Goal: Use online tool/utility: Utilize a website feature to perform a specific function

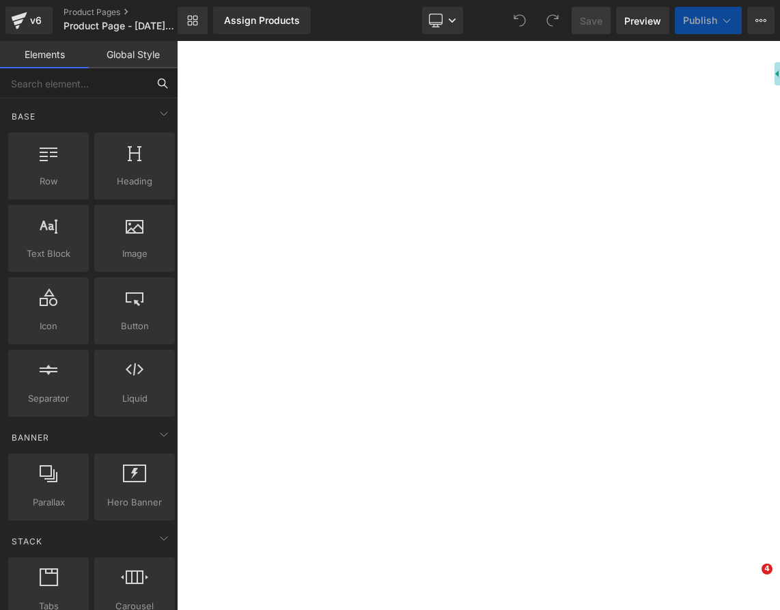
click at [57, 78] on input "text" at bounding box center [73, 83] width 147 height 30
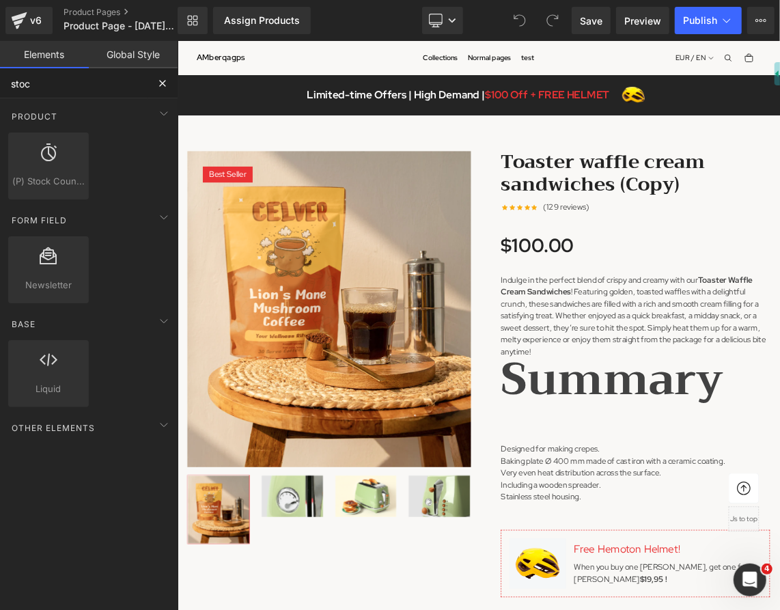
type input "stock"
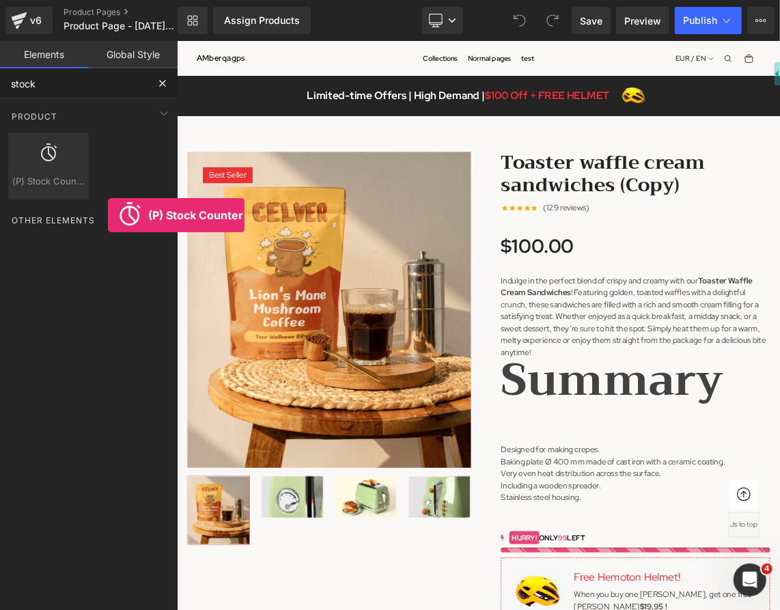
drag, startPoint x: 222, startPoint y: 209, endPoint x: 814, endPoint y: 613, distance: 717.2
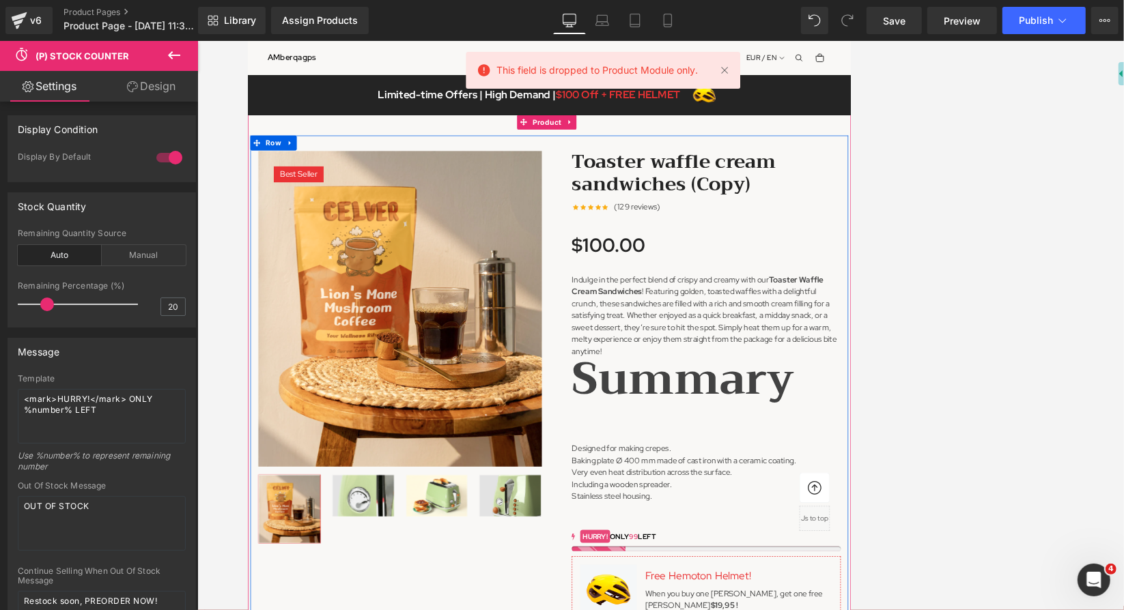
scroll to position [273, 0]
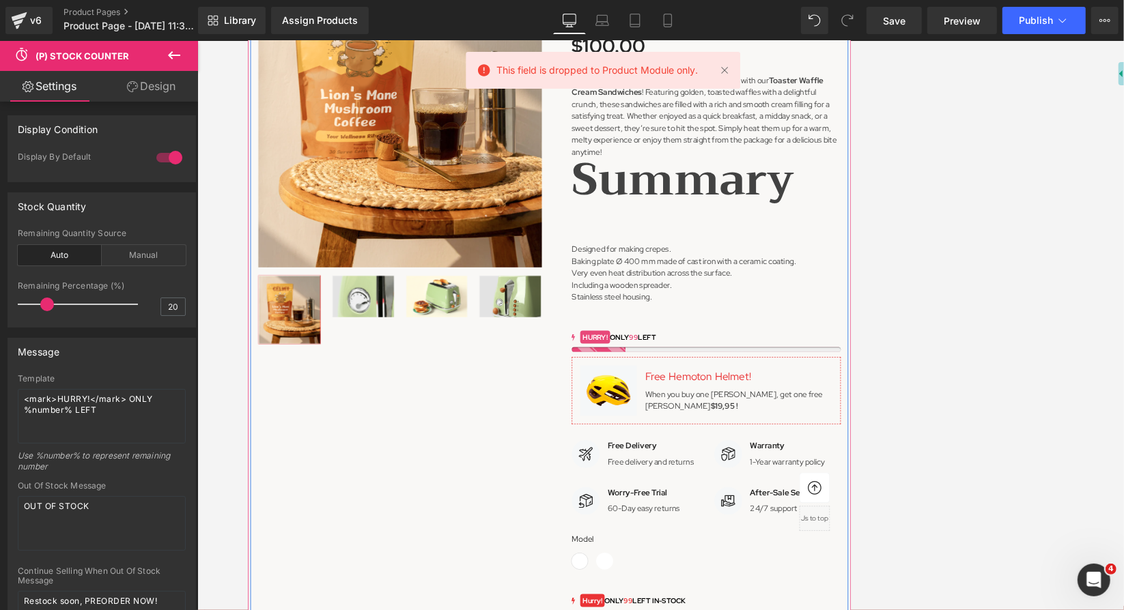
click at [779, 495] on div "Image Free [PERSON_NAME]! Text Block When you buy one [PERSON_NAME], get one fr…" at bounding box center [875, 520] width 369 height 92
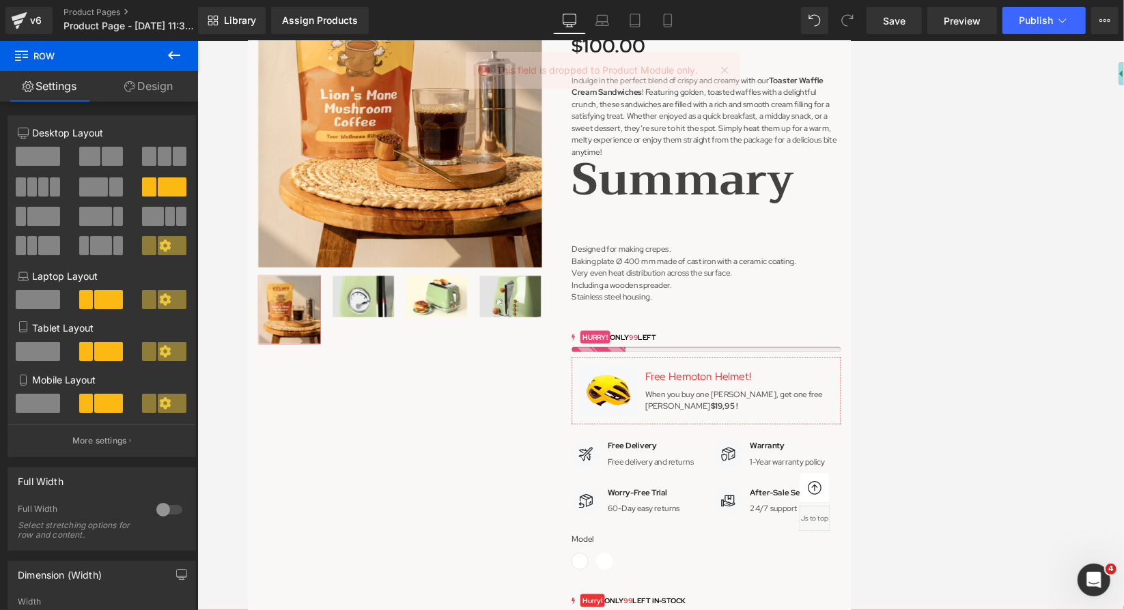
click at [770, 454] on div "HURRY! ONLY 99 LEFT" at bounding box center [875, 447] width 369 height 14
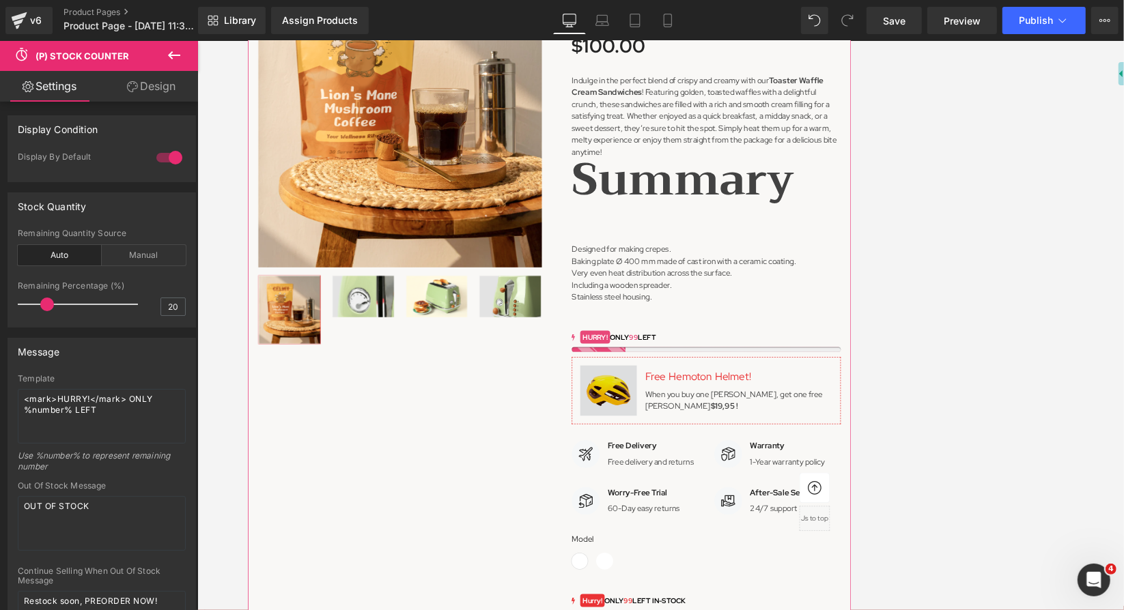
click at [720, 455] on mark "HURRY!" at bounding box center [722, 447] width 41 height 18
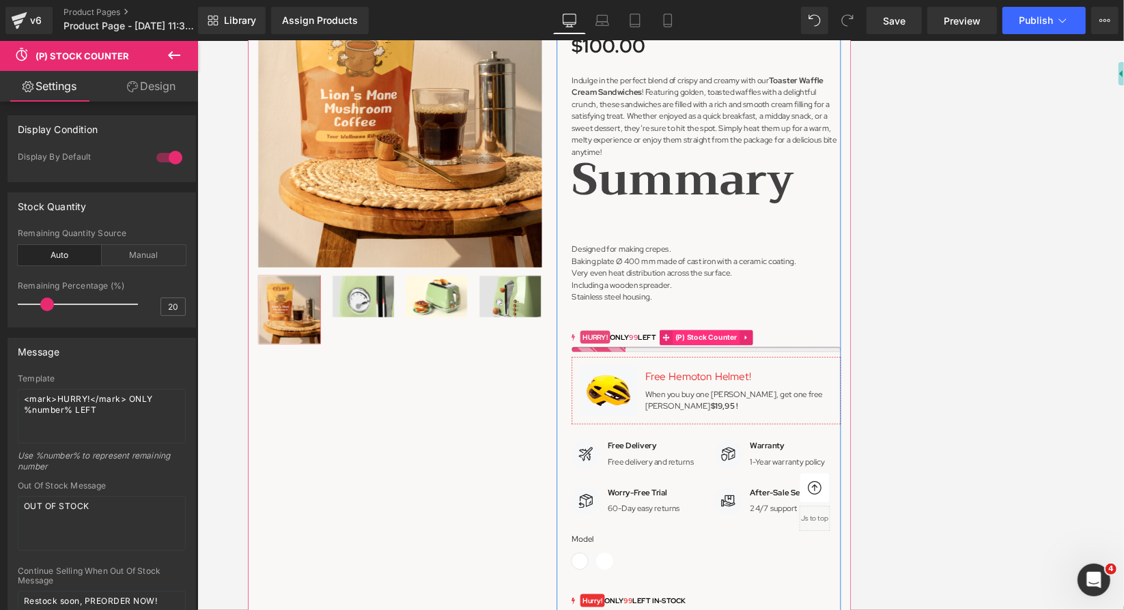
click at [779, 457] on span "(P) Stock Counter" at bounding box center [875, 447] width 92 height 20
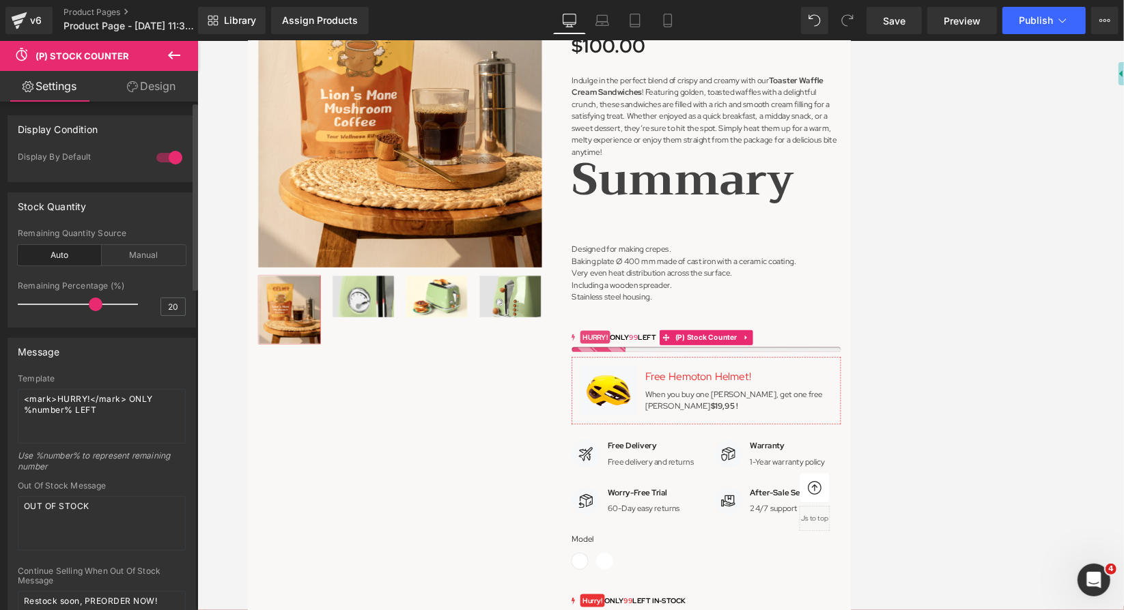
drag, startPoint x: 50, startPoint y: 305, endPoint x: 96, endPoint y: 308, distance: 45.8
click at [96, 308] on span at bounding box center [96, 305] width 14 height 14
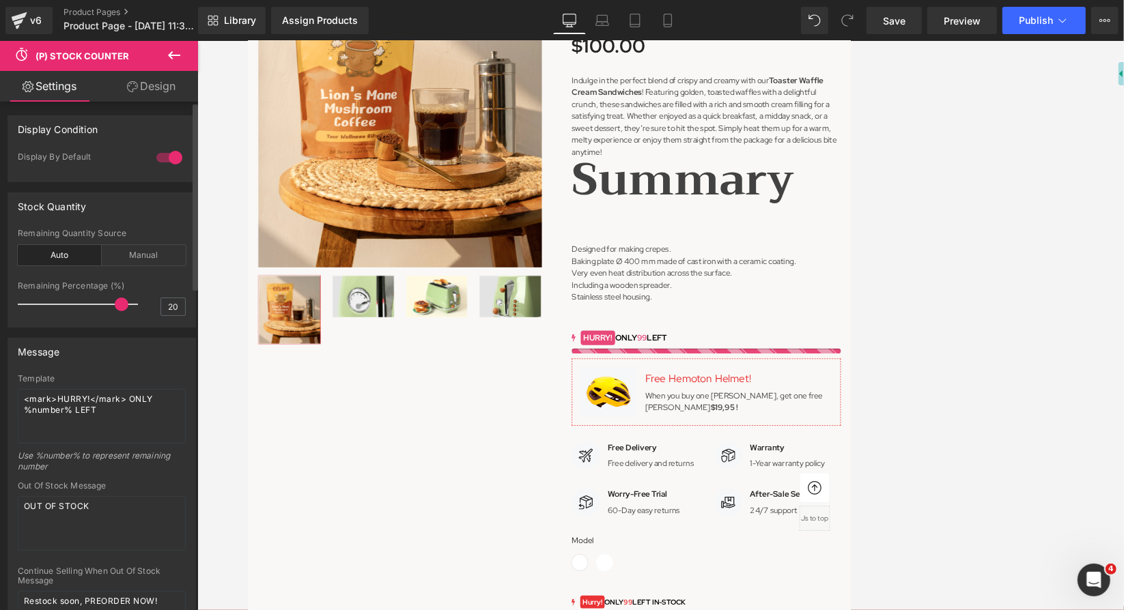
drag, startPoint x: 95, startPoint y: 304, endPoint x: 119, endPoint y: 305, distance: 24.6
click at [119, 305] on span at bounding box center [122, 305] width 14 height 14
drag, startPoint x: 119, startPoint y: 305, endPoint x: 90, endPoint y: 304, distance: 29.4
click at [90, 304] on span at bounding box center [91, 305] width 14 height 14
drag, startPoint x: 90, startPoint y: 304, endPoint x: 123, endPoint y: 308, distance: 33.0
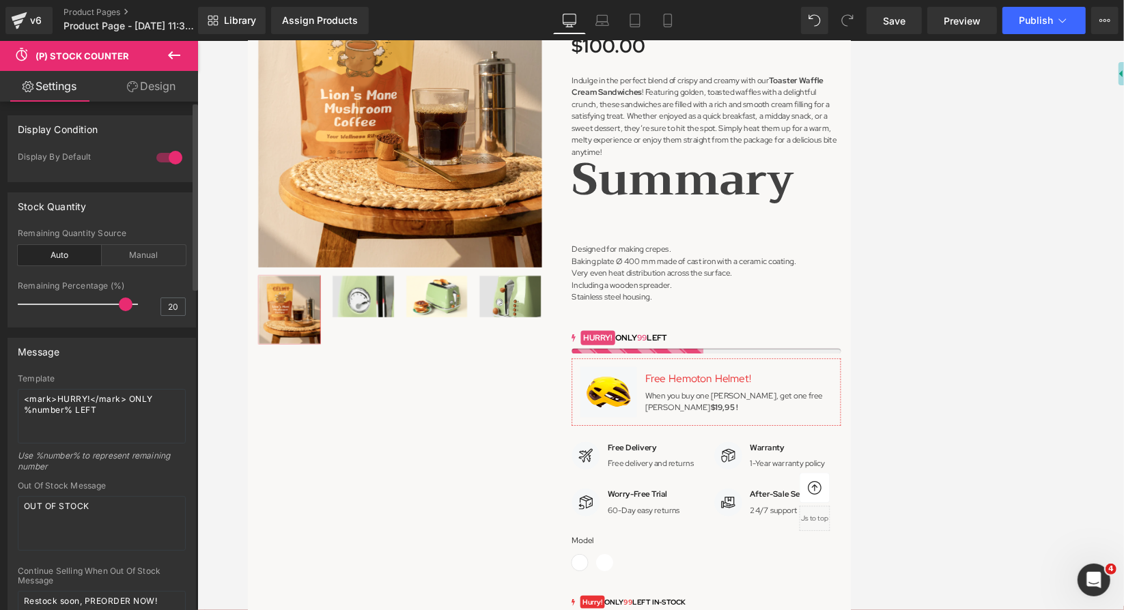
click at [123, 308] on span at bounding box center [126, 305] width 14 height 14
click at [145, 253] on div "Manual" at bounding box center [144, 255] width 84 height 20
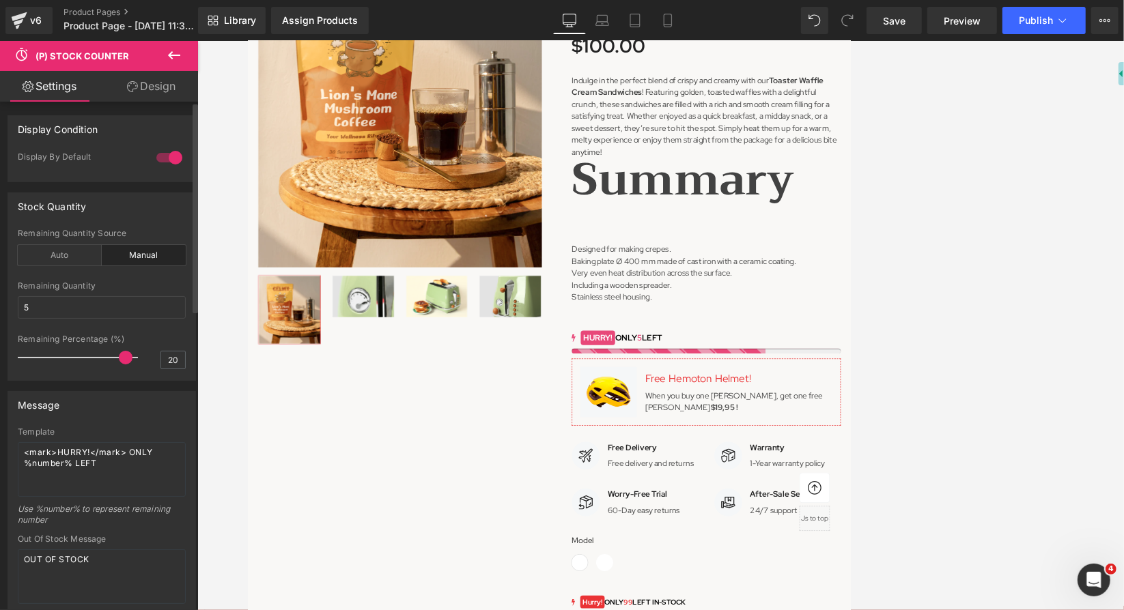
click at [38, 260] on div "Auto" at bounding box center [60, 255] width 84 height 20
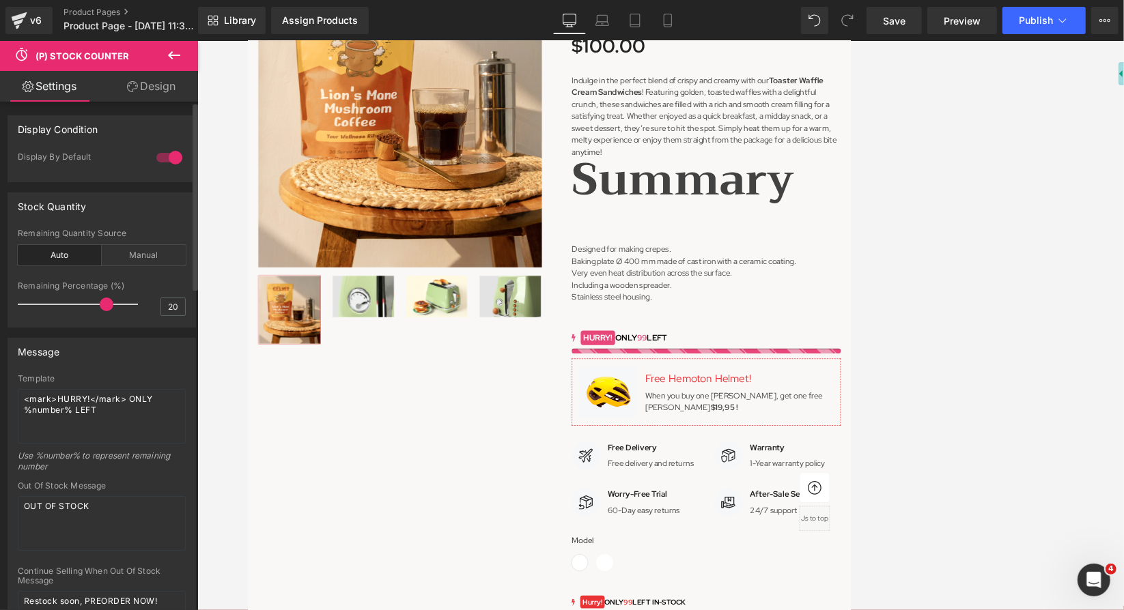
drag, startPoint x: 119, startPoint y: 304, endPoint x: 105, endPoint y: 298, distance: 15.0
click at [100, 306] on span at bounding box center [107, 305] width 14 height 14
click at [126, 255] on div "Manual" at bounding box center [144, 255] width 84 height 20
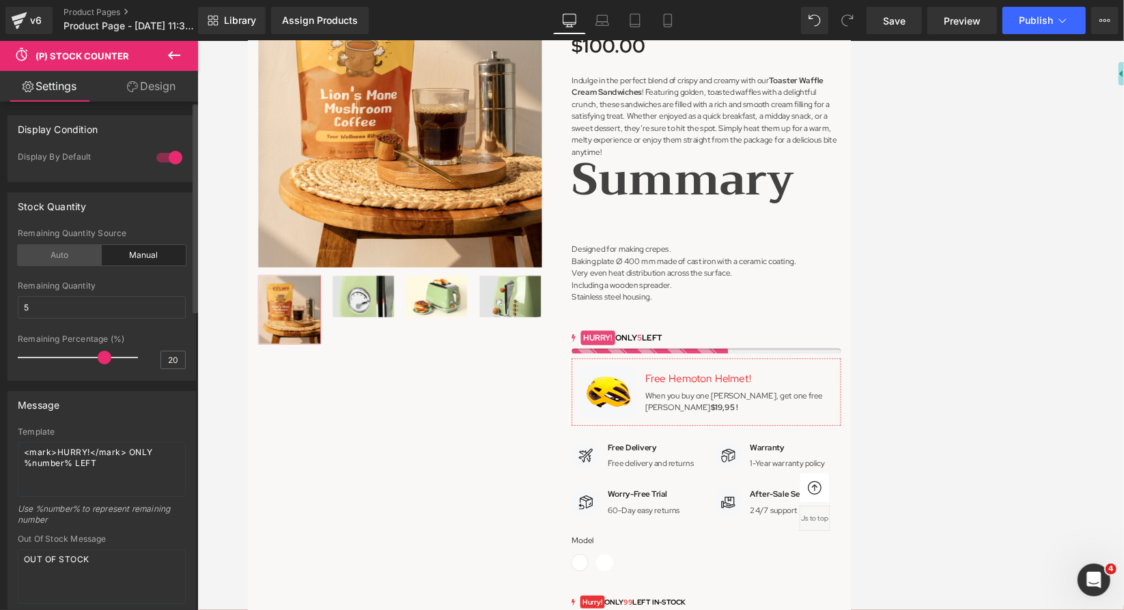
click at [66, 256] on div "Auto" at bounding box center [60, 255] width 84 height 20
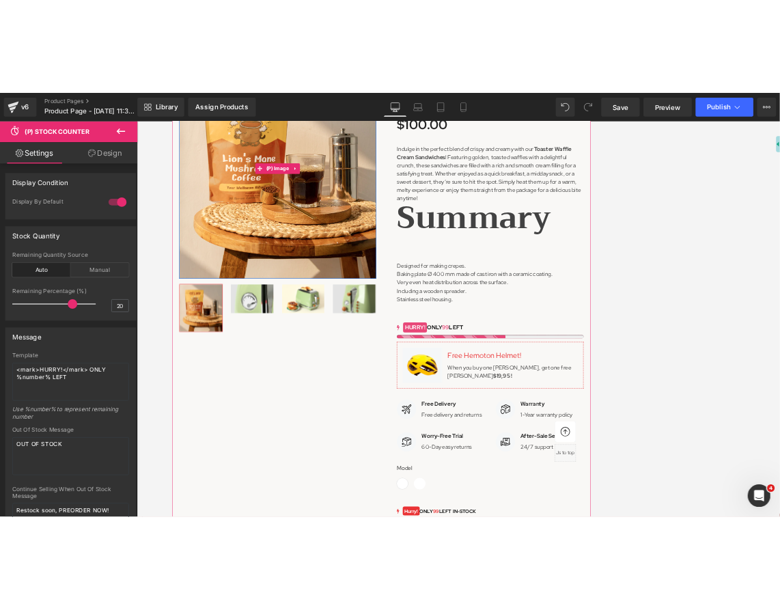
scroll to position [137, 0]
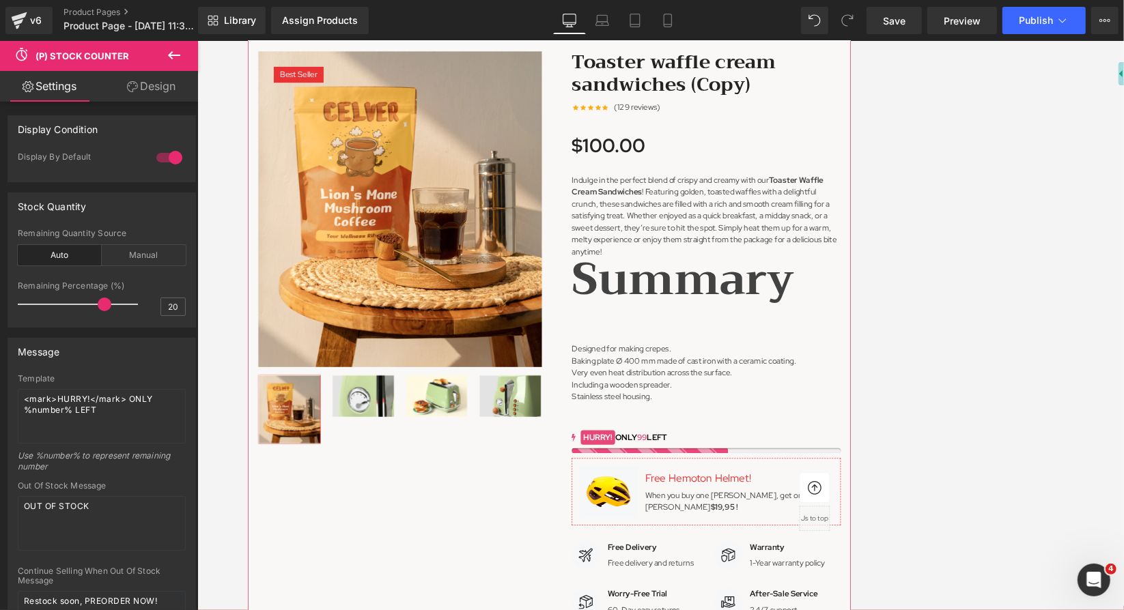
click at [721, 89] on div "Toaster waffle cream sandwiches (Copy) (P) Title Icon Icon Icon Icon Icon Icon …" at bounding box center [864, 593] width 389 height 1079
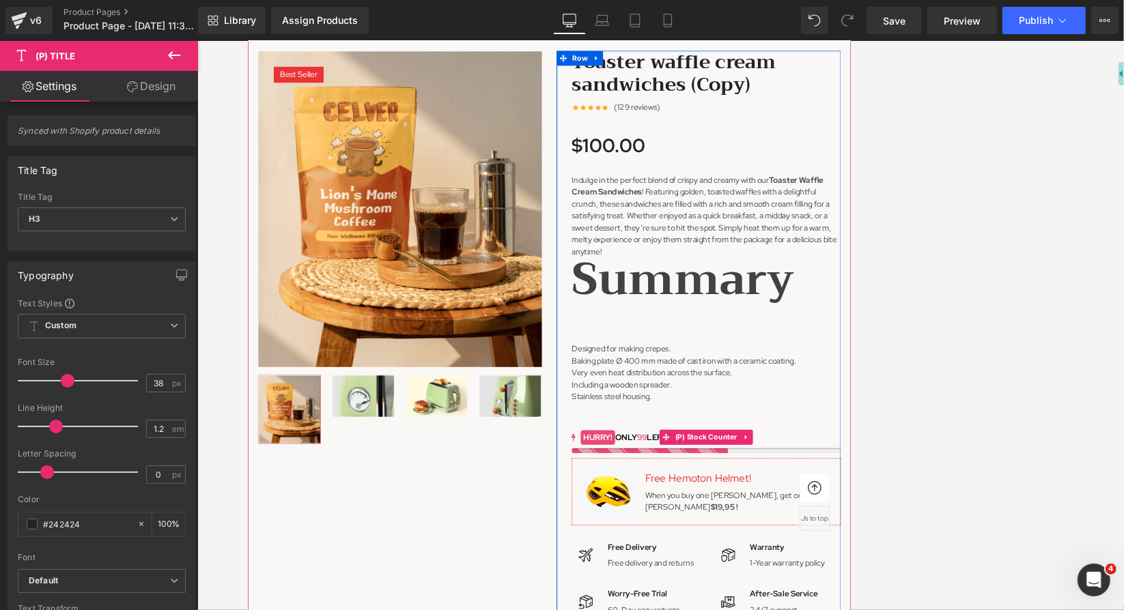
click at [779, 591] on span "99" at bounding box center [787, 584] width 14 height 14
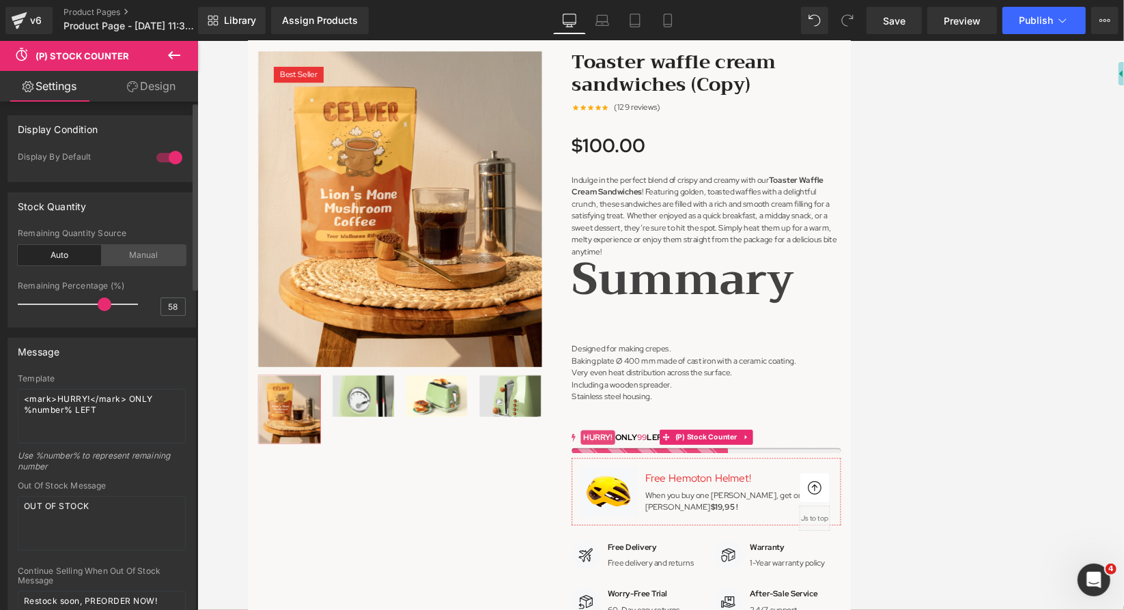
click at [154, 257] on div "Manual" at bounding box center [144, 255] width 84 height 20
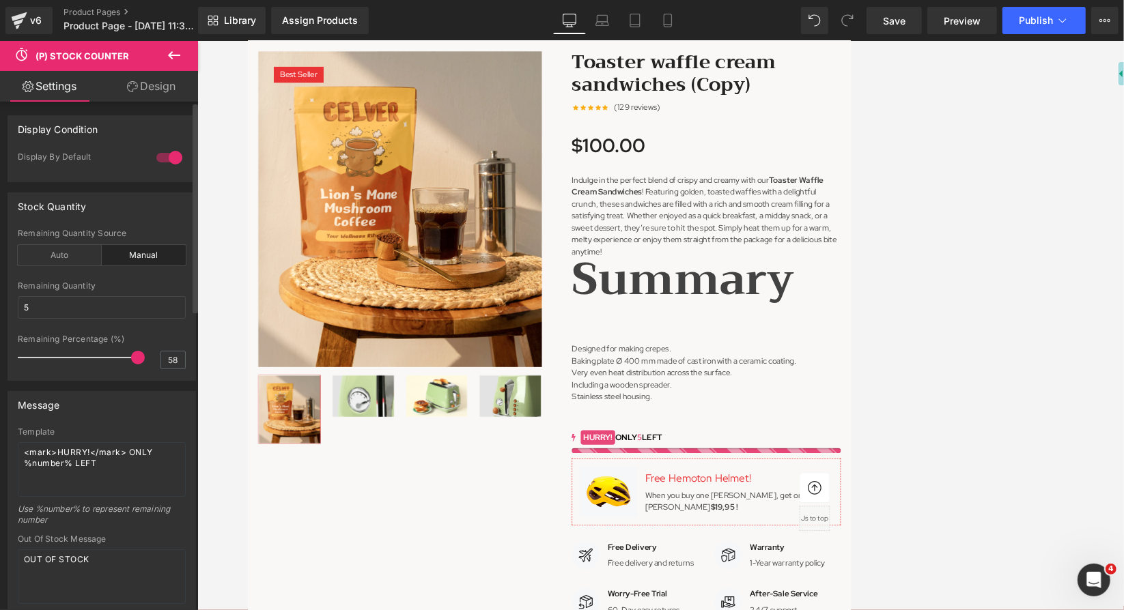
drag, startPoint x: 102, startPoint y: 354, endPoint x: 154, endPoint y: 365, distance: 52.2
click at [154, 365] on div "Remaining Percentage (%) 58" at bounding box center [102, 357] width 168 height 46
drag, startPoint x: 131, startPoint y: 355, endPoint x: 65, endPoint y: 358, distance: 66.3
click at [65, 358] on span at bounding box center [68, 358] width 14 height 14
drag, startPoint x: 65, startPoint y: 358, endPoint x: 97, endPoint y: 356, distance: 32.1
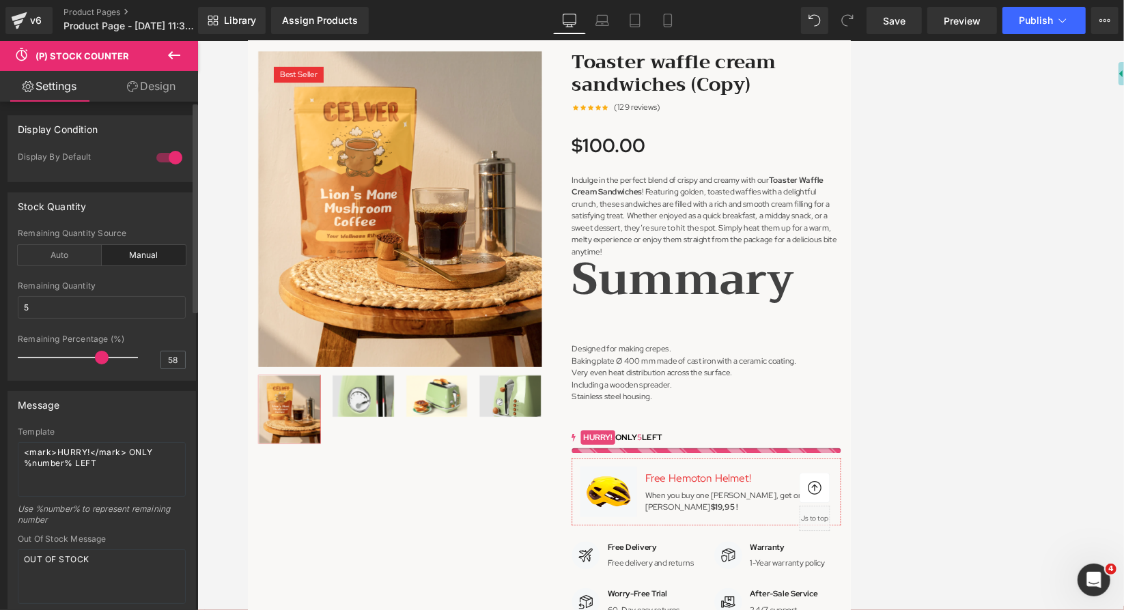
click at [97, 356] on span at bounding box center [102, 358] width 14 height 14
click at [103, 308] on input "5" at bounding box center [102, 307] width 168 height 23
type input "10"
drag, startPoint x: 101, startPoint y: 356, endPoint x: 118, endPoint y: 357, distance: 17.1
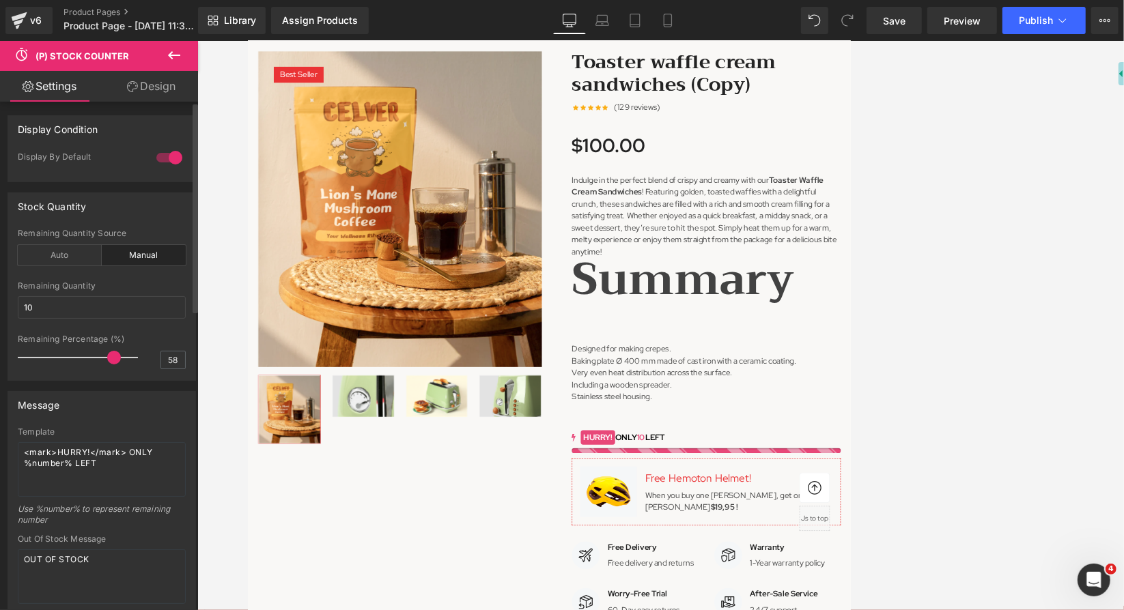
click at [118, 357] on span at bounding box center [114, 358] width 14 height 14
drag, startPoint x: 118, startPoint y: 357, endPoint x: 141, endPoint y: 357, distance: 23.2
click at [141, 357] on div "Remaining Percentage (%) 58" at bounding box center [102, 357] width 168 height 46
drag, startPoint x: 135, startPoint y: 358, endPoint x: 0, endPoint y: 365, distance: 135.3
click at [0, 365] on div "Stock Quantity auto Remaining Quantity Source Auto Manual -1 5 Remaining Quanti…" at bounding box center [102, 281] width 204 height 199
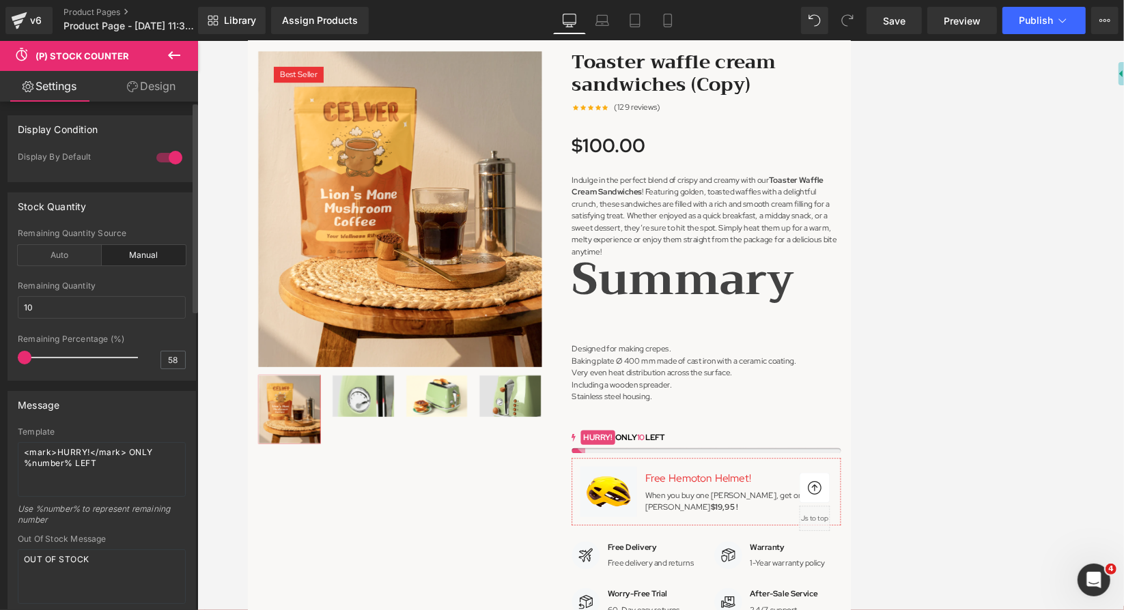
click at [18, 358] on span at bounding box center [25, 358] width 14 height 14
drag, startPoint x: 22, startPoint y: 354, endPoint x: 41, endPoint y: 356, distance: 19.2
click at [41, 356] on span at bounding box center [45, 358] width 14 height 14
drag, startPoint x: 41, startPoint y: 356, endPoint x: 53, endPoint y: 357, distance: 11.6
click at [51, 357] on span at bounding box center [45, 358] width 14 height 14
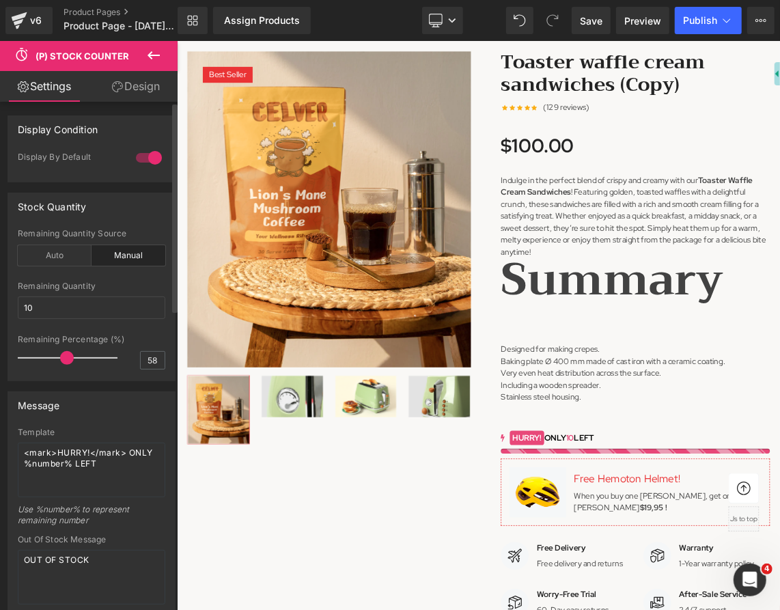
drag, startPoint x: 51, startPoint y: 355, endPoint x: 64, endPoint y: 366, distance: 17.5
click at [64, 366] on div at bounding box center [71, 357] width 93 height 27
drag, startPoint x: 62, startPoint y: 354, endPoint x: 75, endPoint y: 354, distance: 13.0
click at [74, 354] on span at bounding box center [68, 358] width 14 height 14
